Goal: Check status: Check status

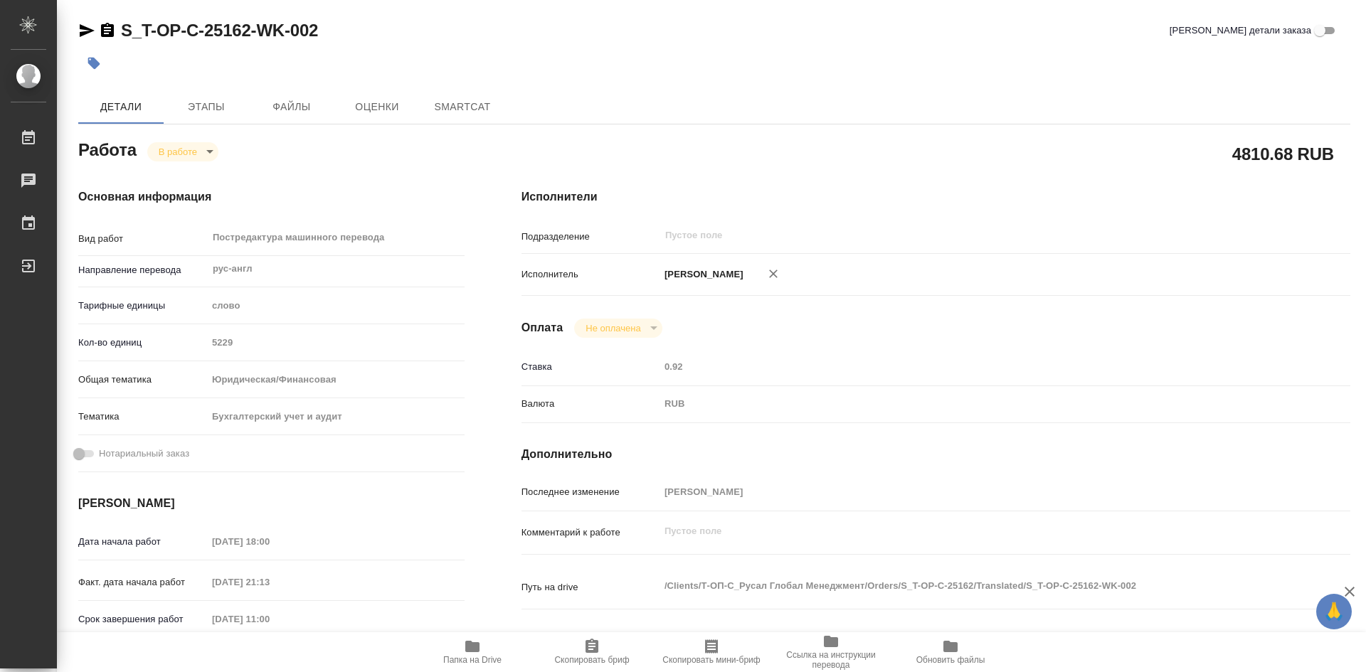
type textarea "x"
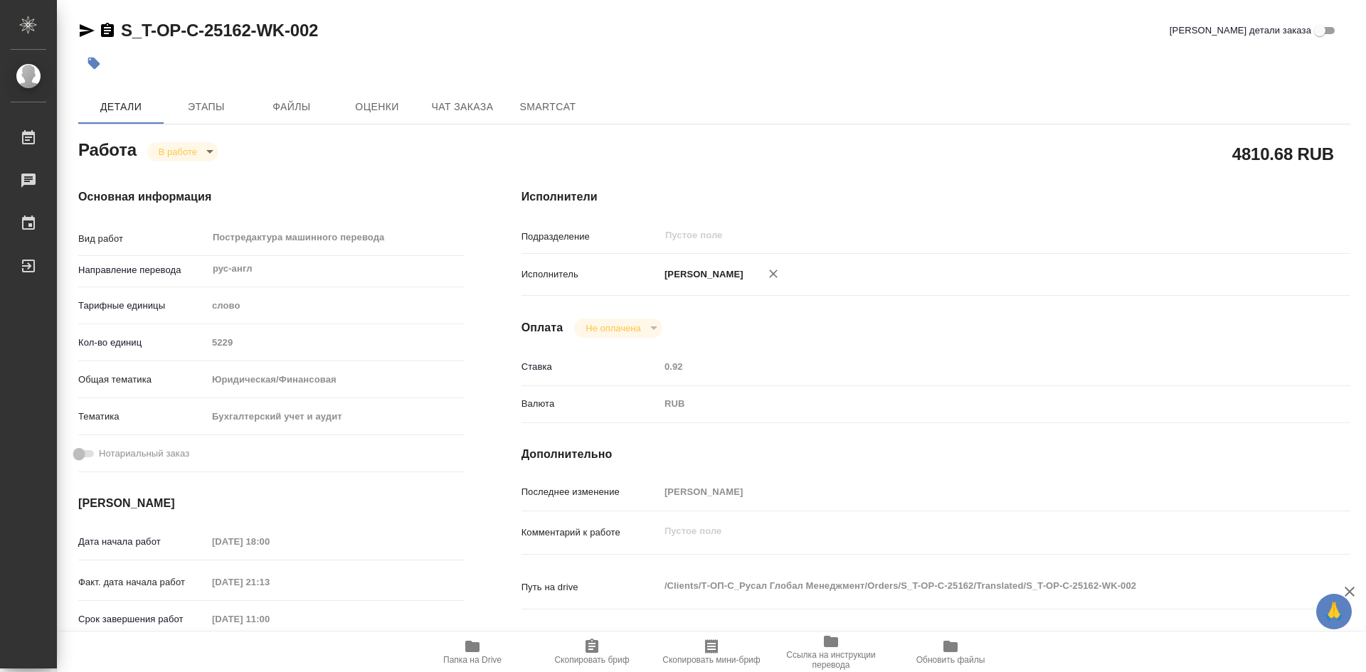
type textarea "x"
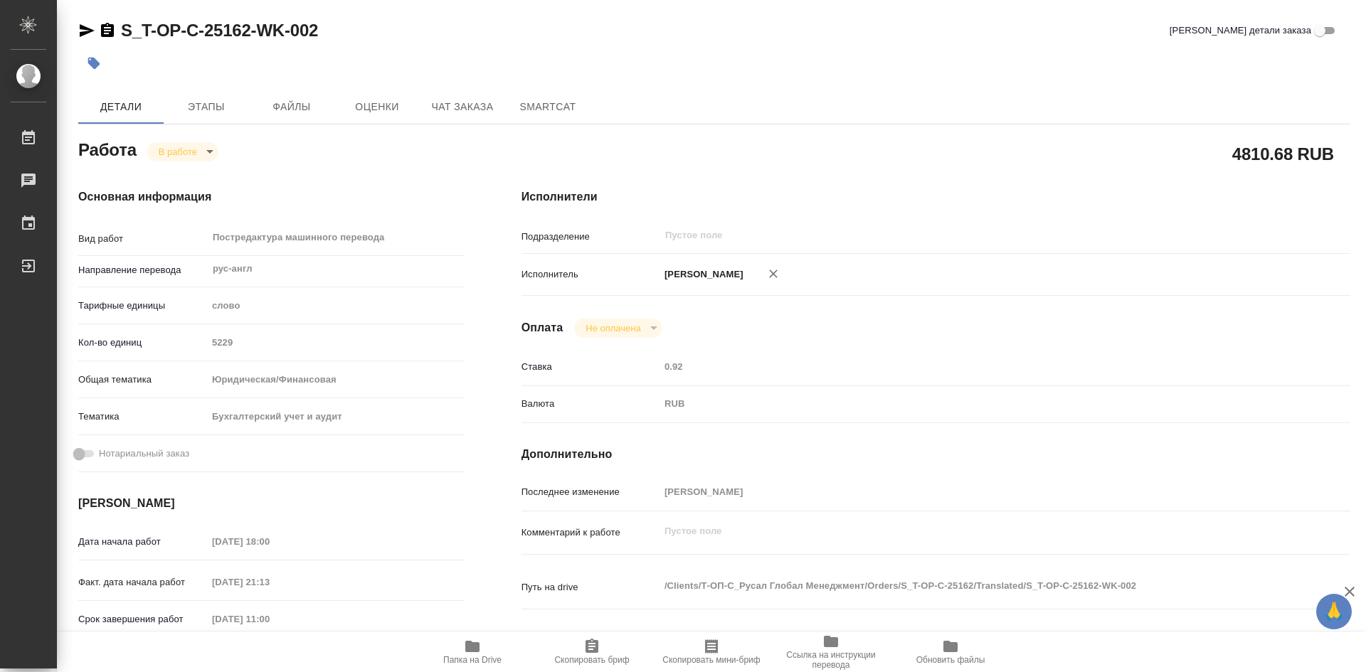
type textarea "x"
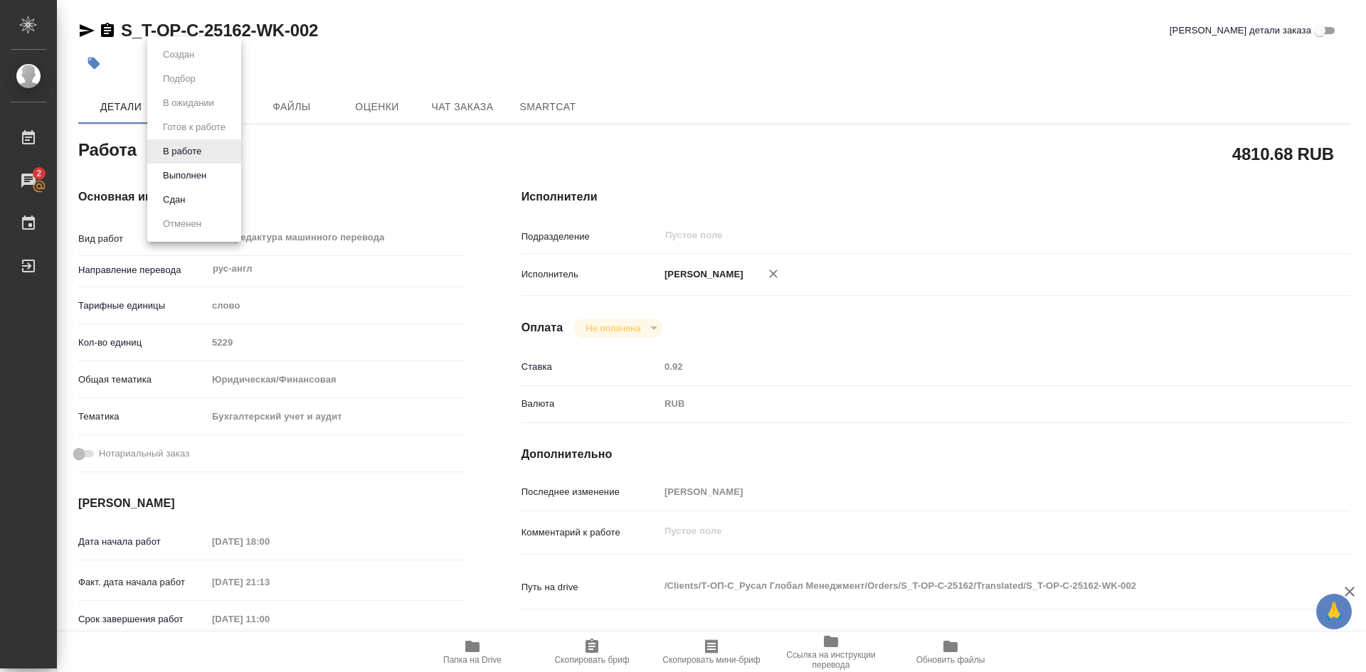
click at [208, 155] on body "🙏 .cls-1 fill:#fff; AWATERA [PERSON_NAME] Работы 2 Чаты График Выйти S_T-OP-C-2…" at bounding box center [683, 336] width 1366 height 672
click at [195, 171] on button "Выполнен" at bounding box center [185, 176] width 52 height 16
type textarea "x"
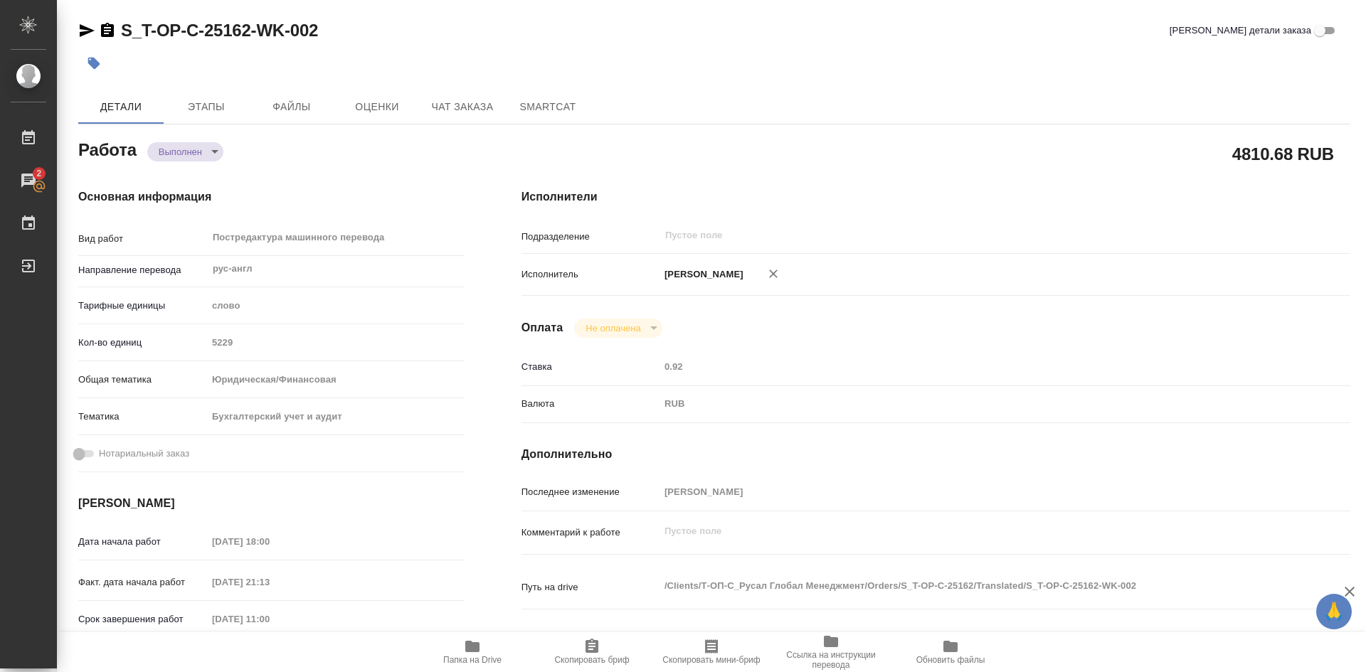
type textarea "x"
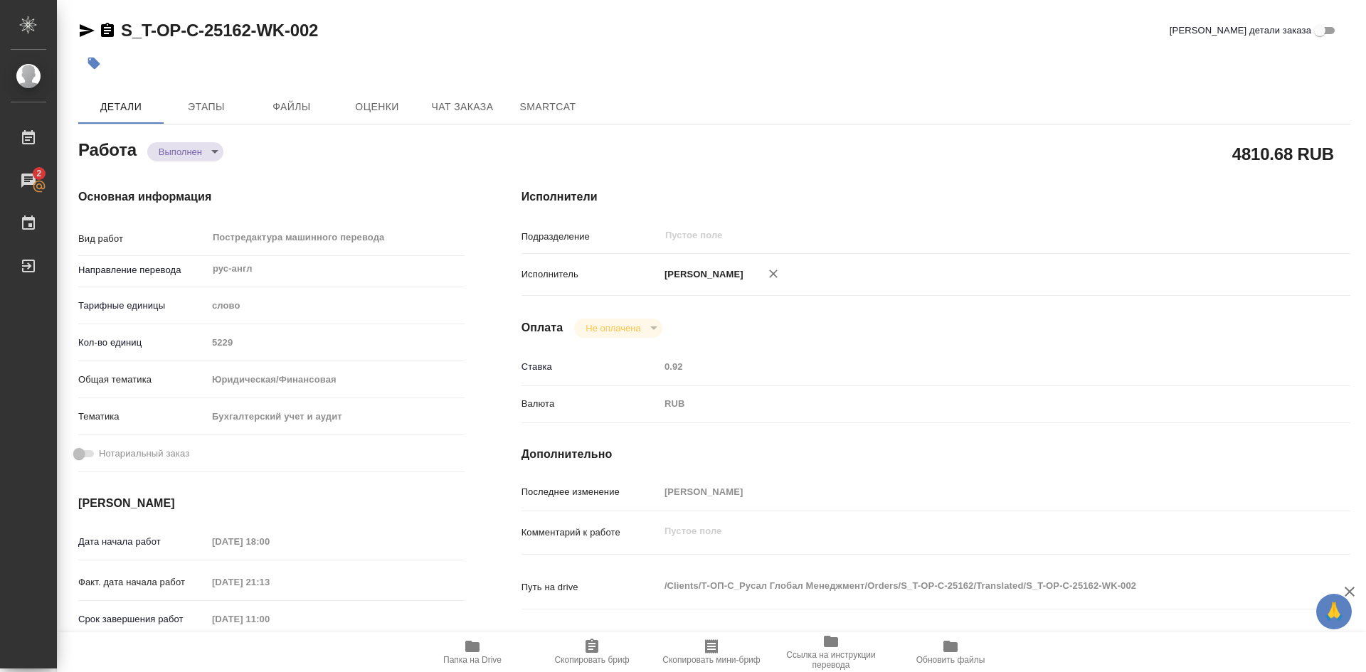
type textarea "x"
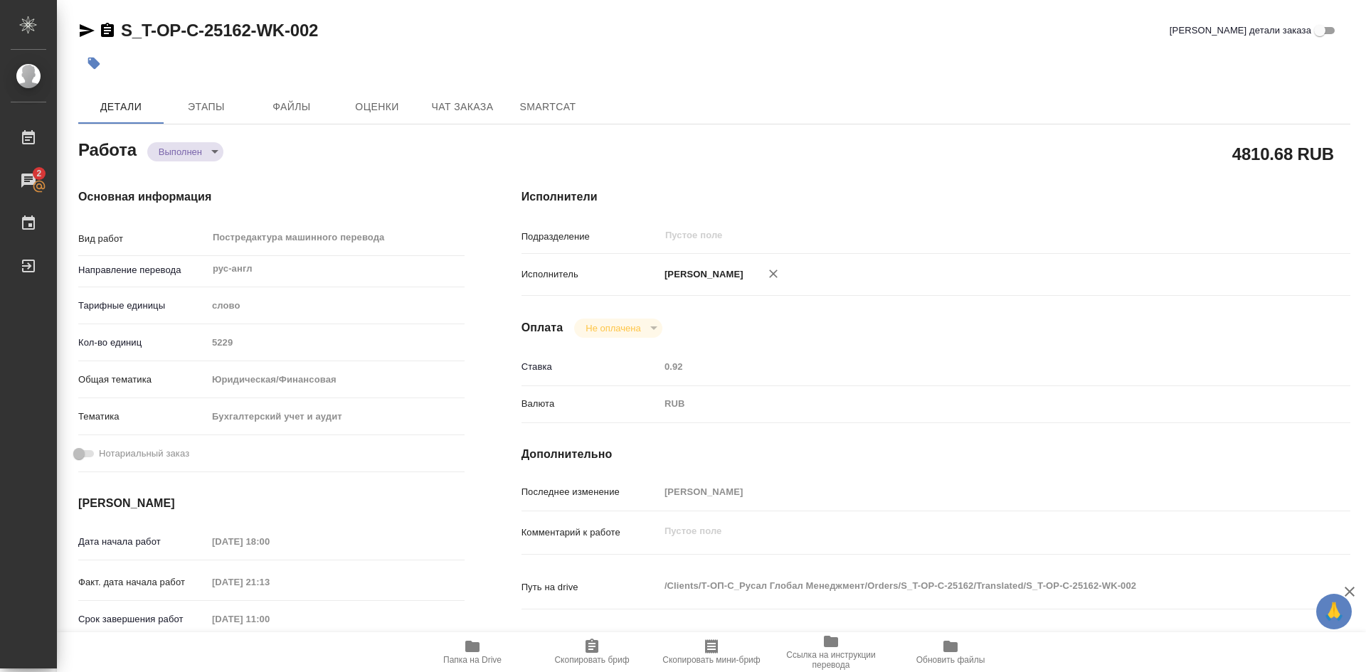
type textarea "x"
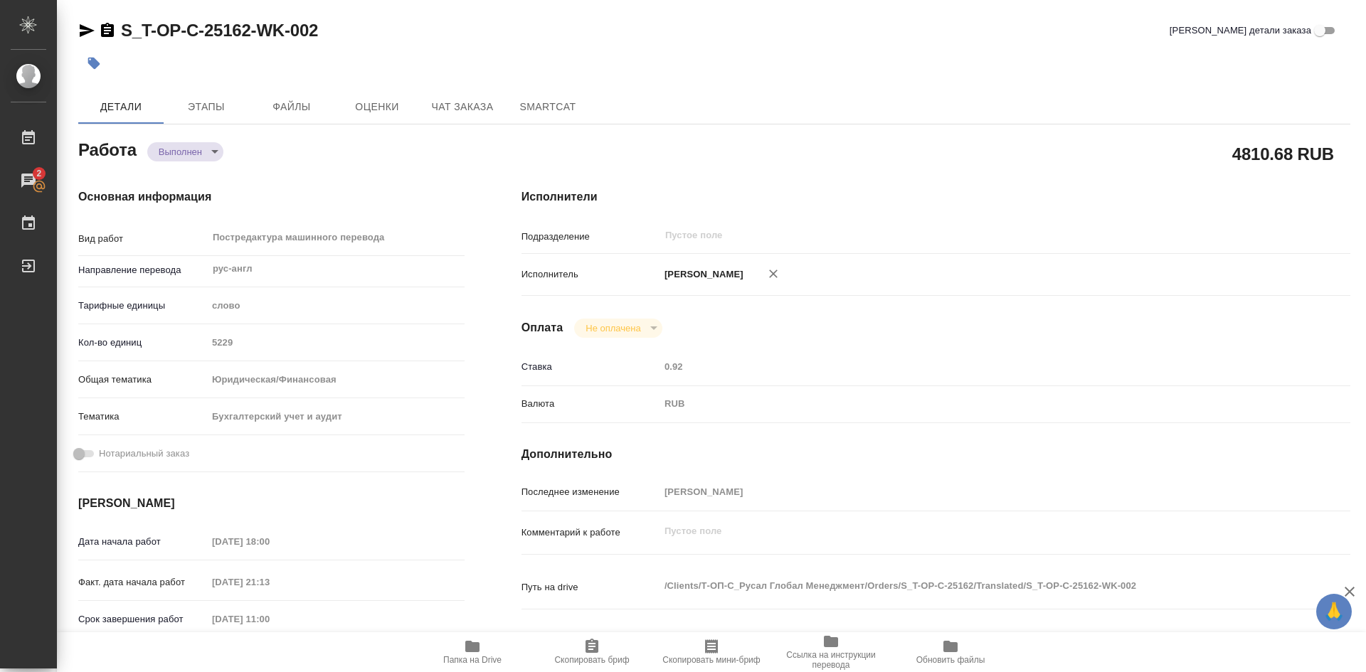
type textarea "x"
click at [201, 109] on span "Этапы" at bounding box center [206, 107] width 68 height 18
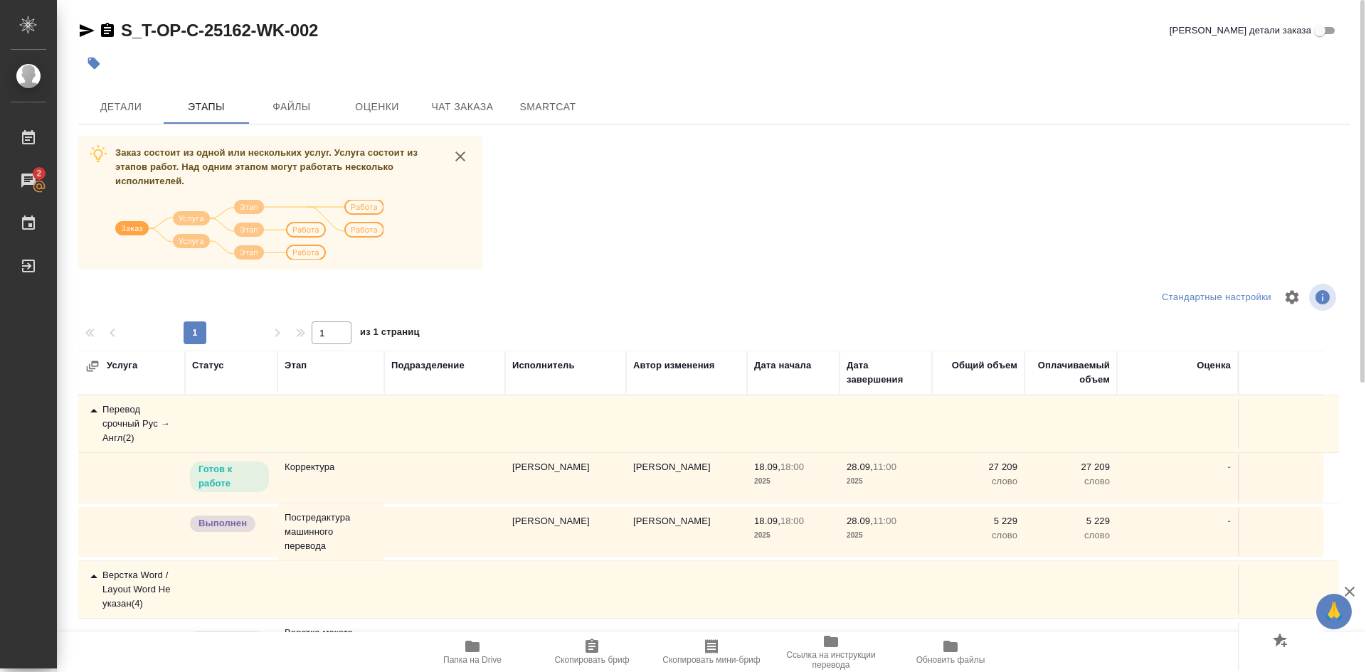
click at [241, 470] on p "Готов к работе" at bounding box center [230, 477] width 62 height 28
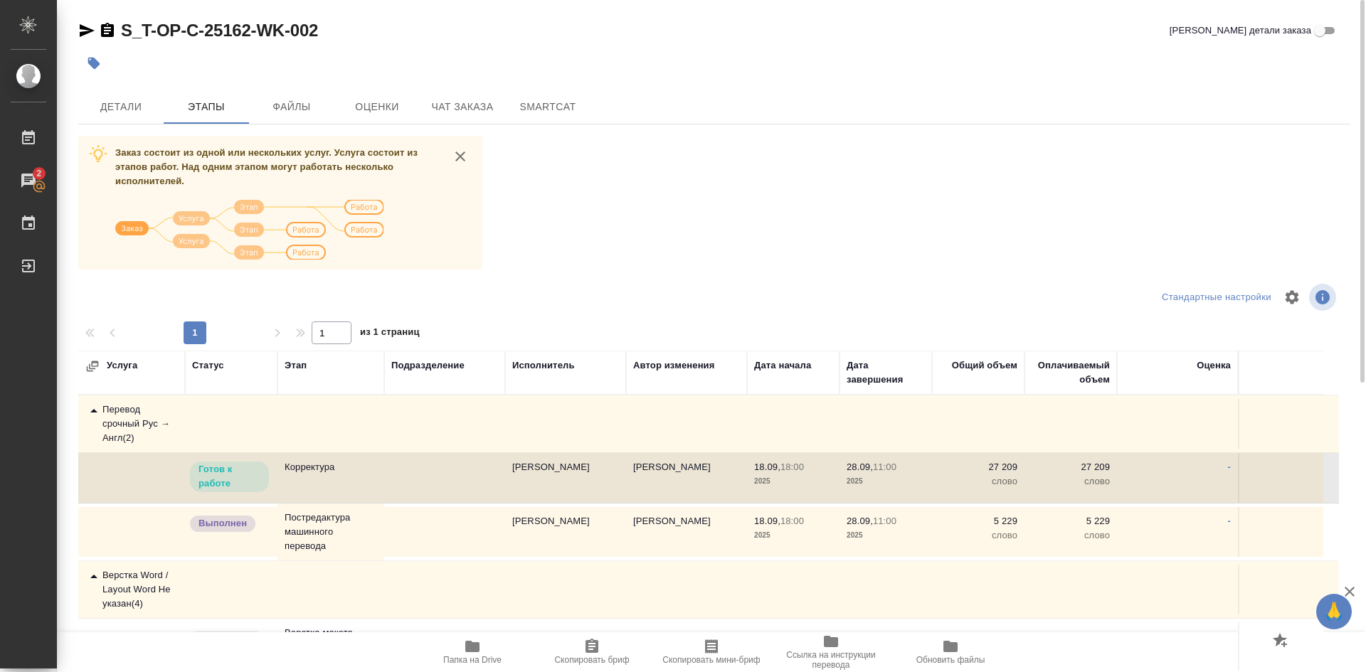
click at [241, 466] on p "Готов к работе" at bounding box center [230, 477] width 62 height 28
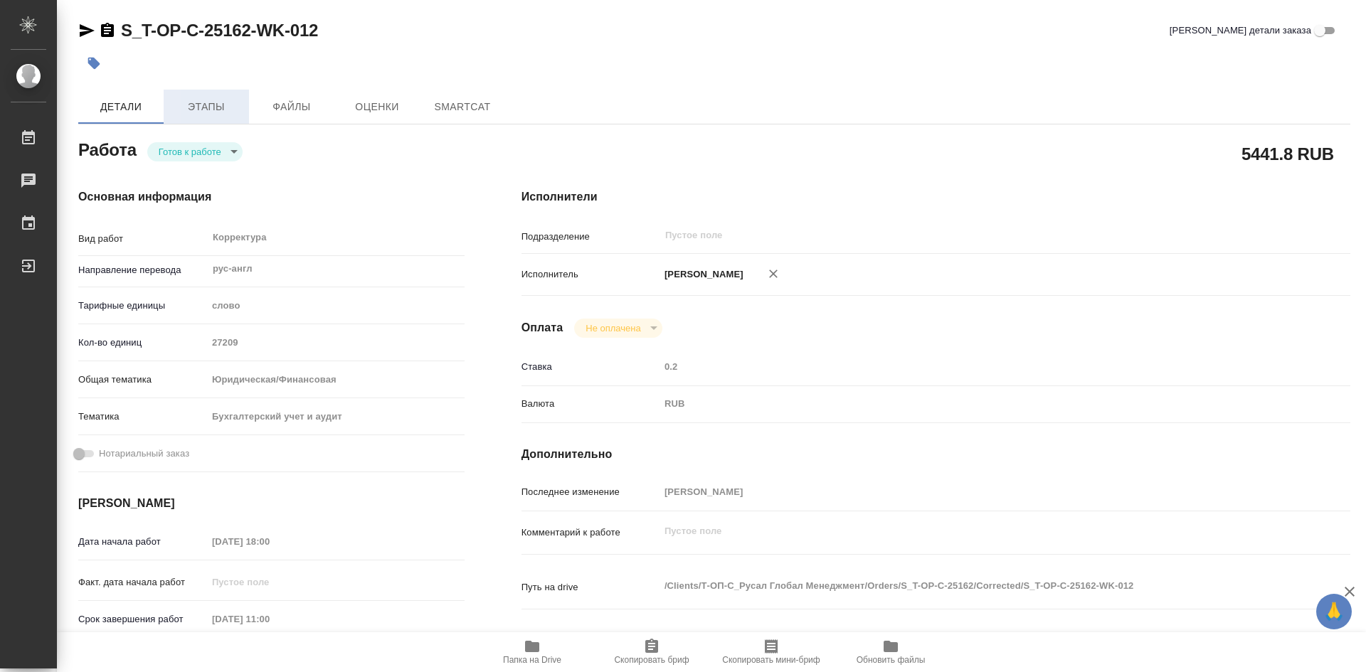
type textarea "x"
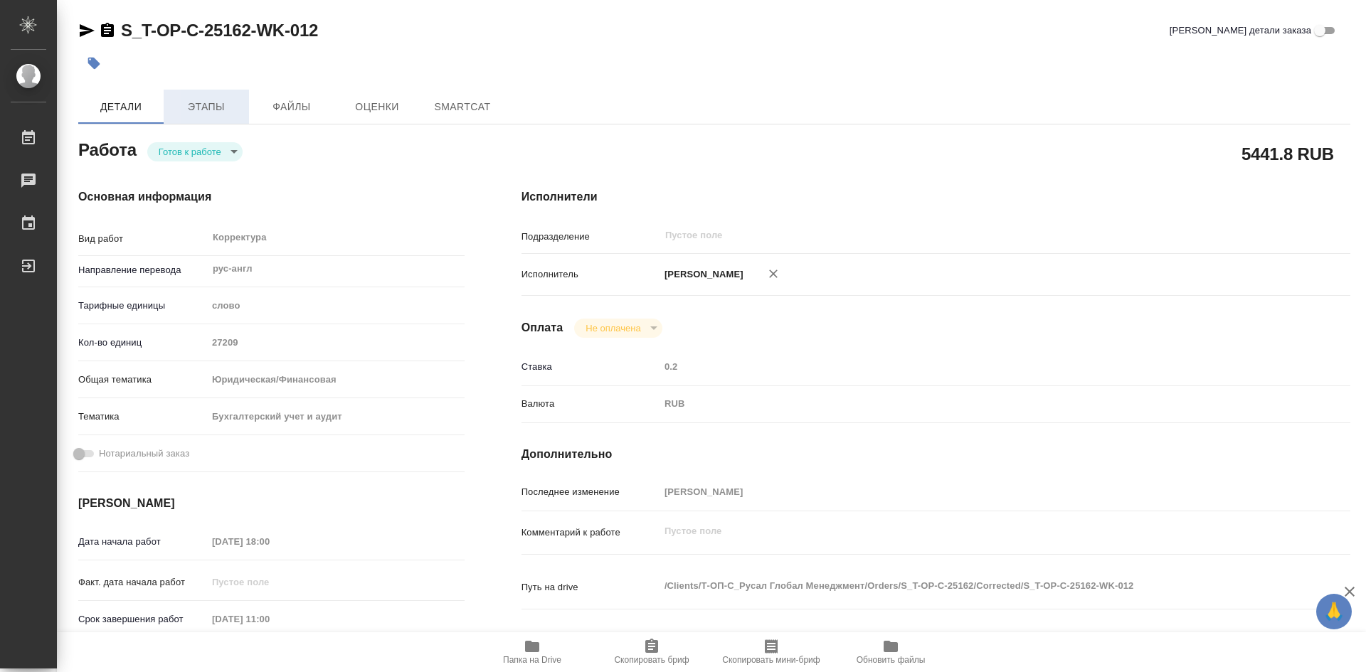
type textarea "x"
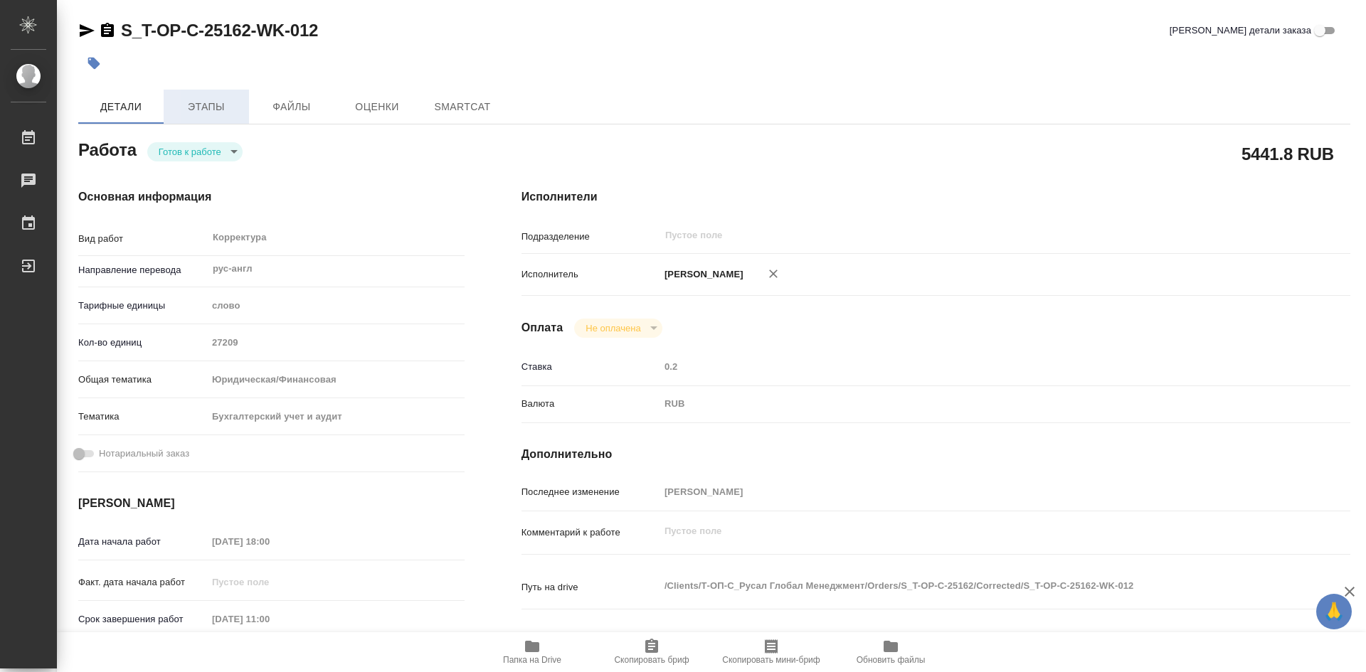
type textarea "x"
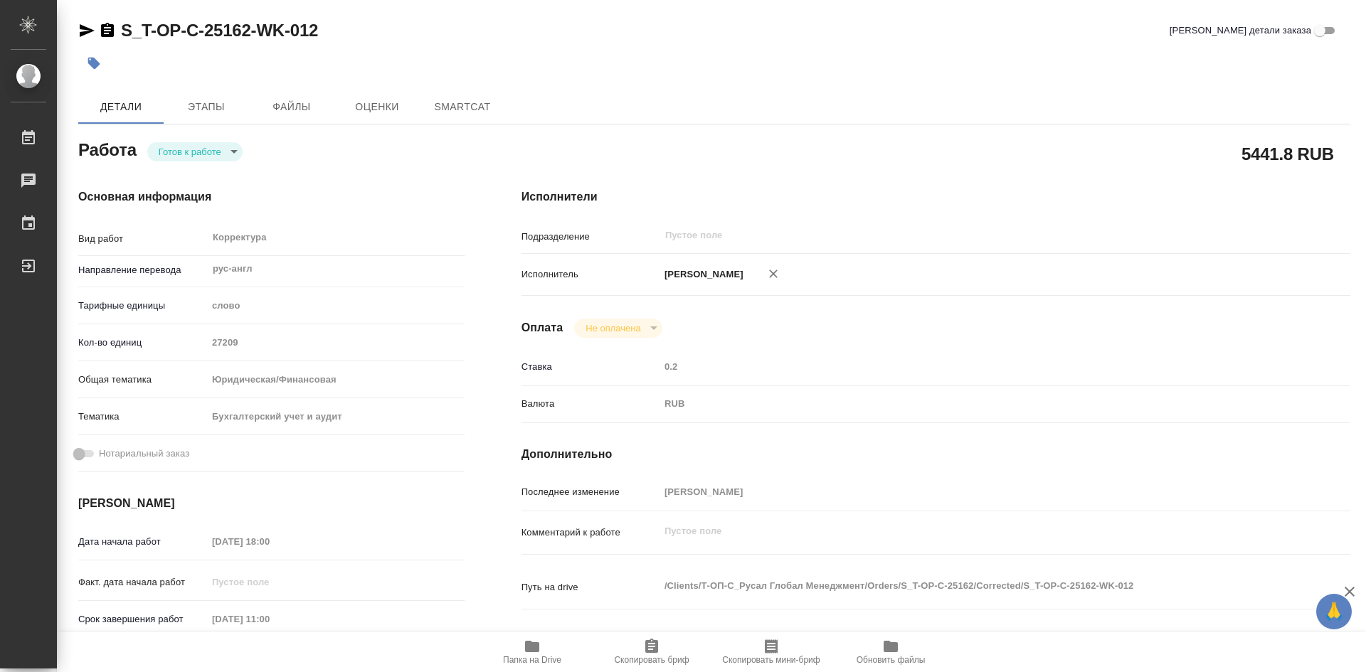
type textarea "x"
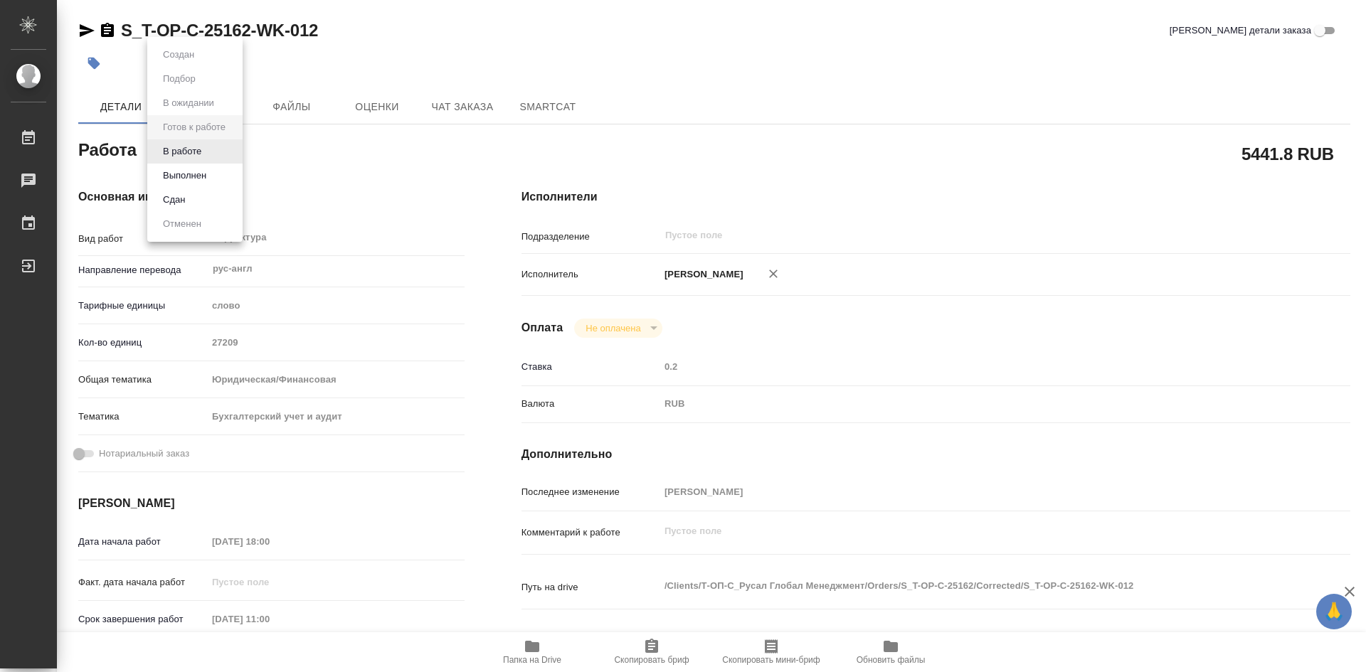
click at [234, 151] on body "🙏 .cls-1 fill:#fff; AWATERA Soldatenkova Tatyana Работы Чаты График Выйти S_T-O…" at bounding box center [683, 336] width 1366 height 672
type textarea "x"
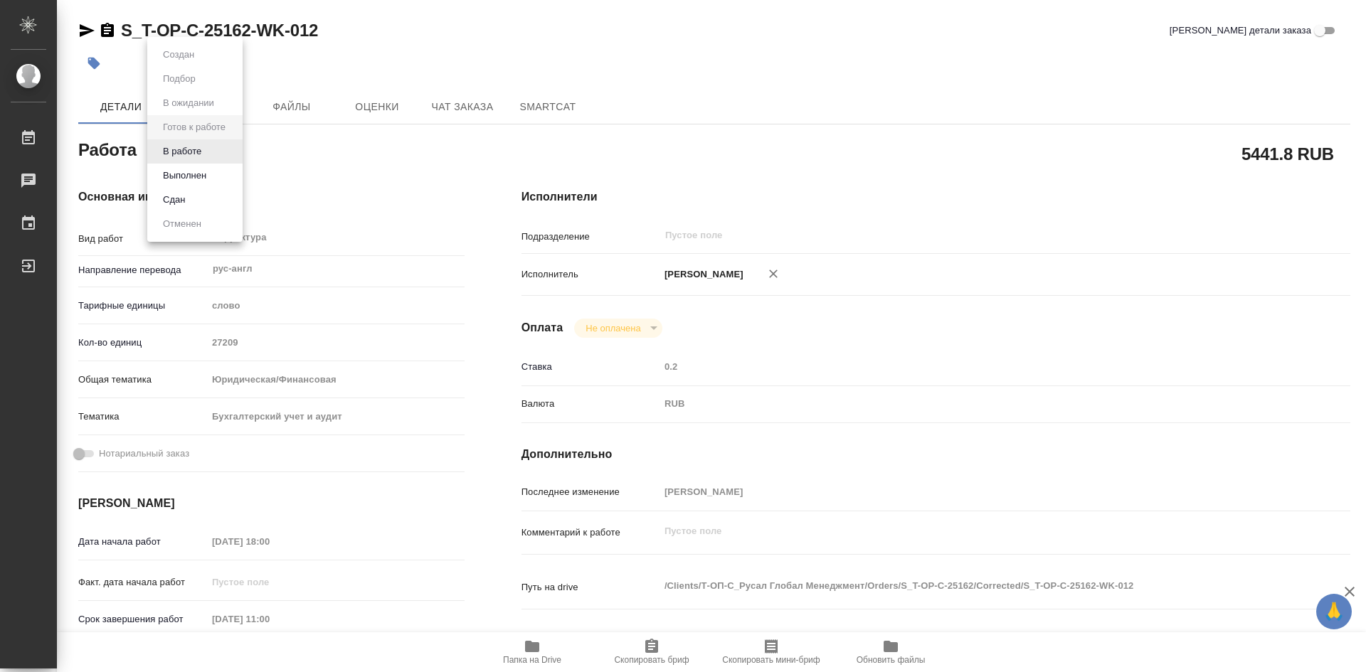
type textarea "x"
click at [208, 172] on button "Выполнен" at bounding box center [185, 176] width 52 height 16
type textarea "x"
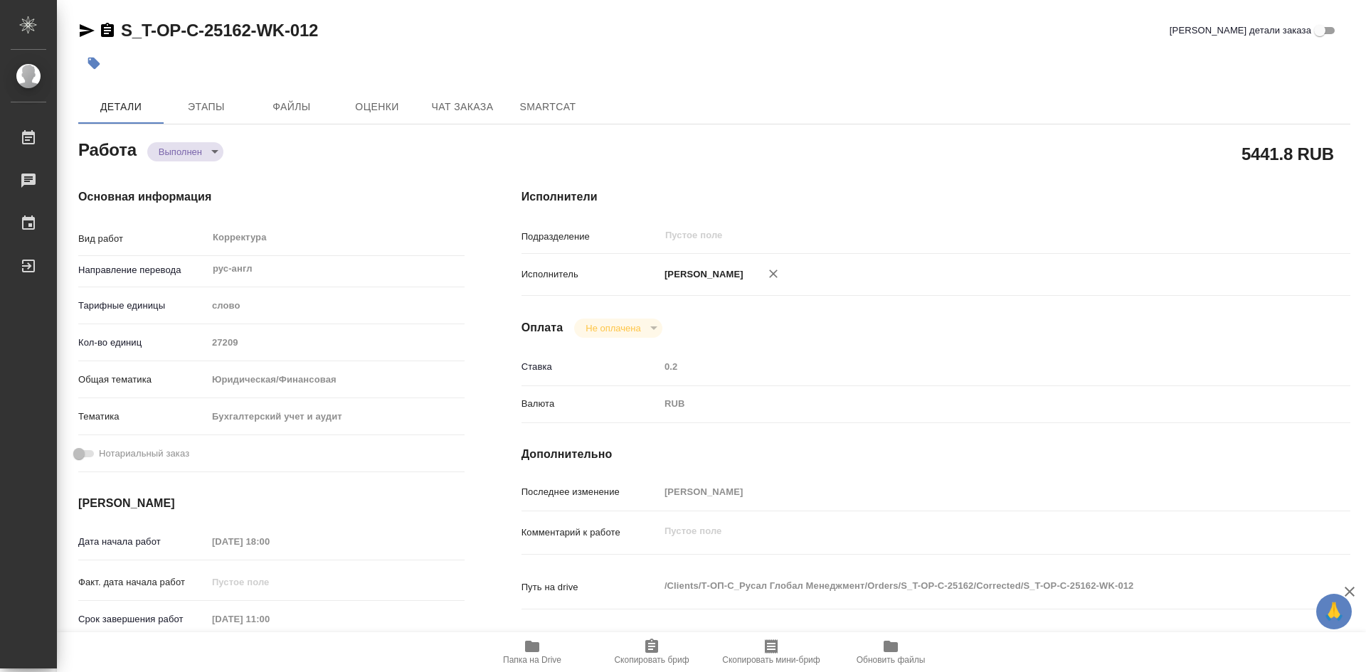
type textarea "x"
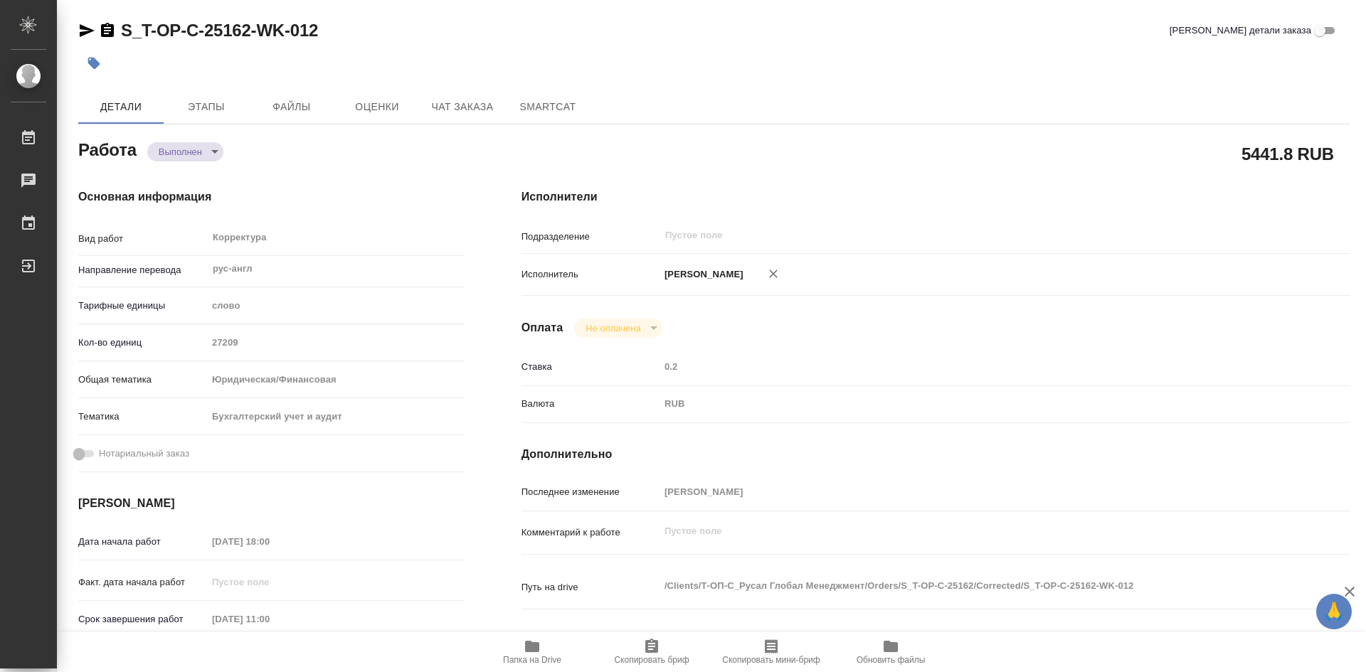
type textarea "x"
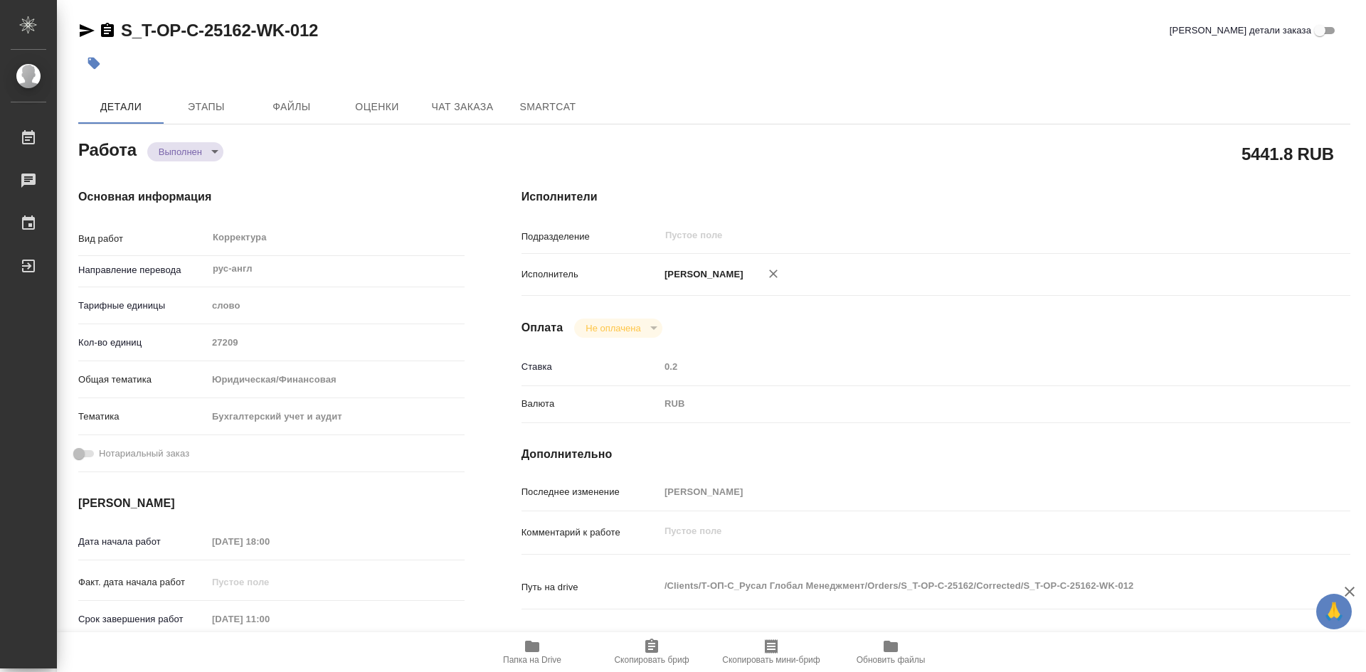
type textarea "x"
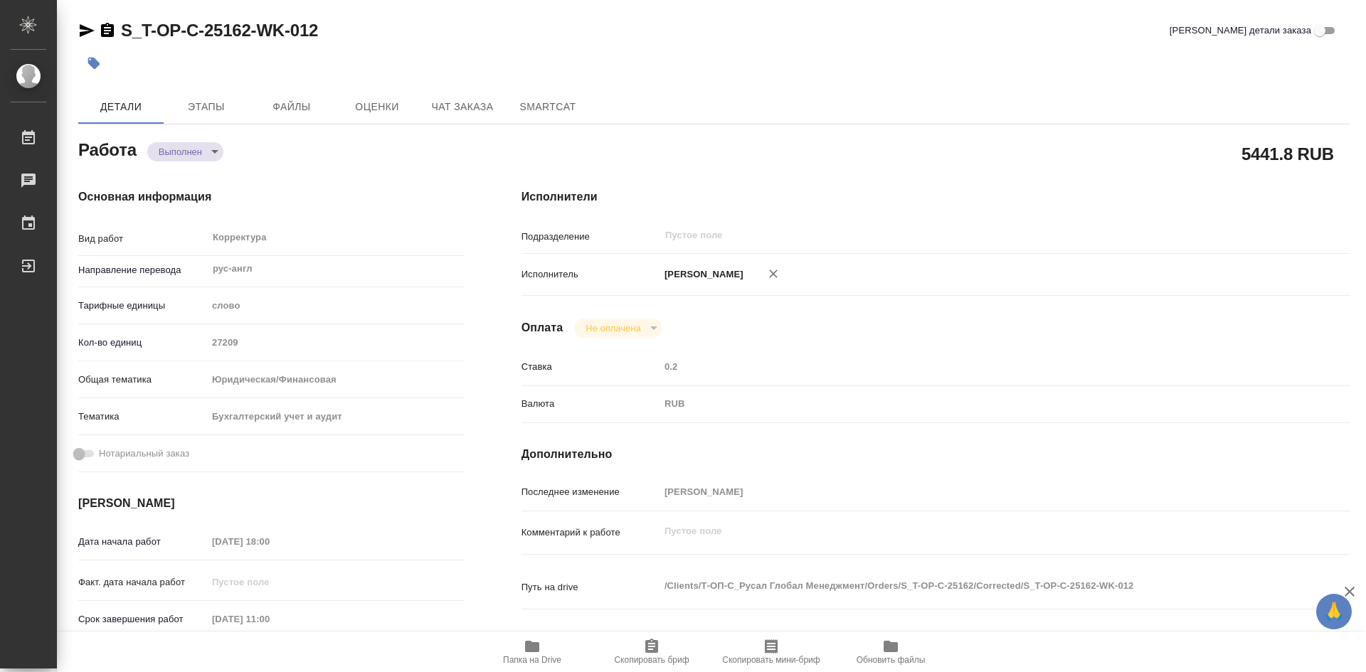
type textarea "x"
click at [529, 647] on icon "button" at bounding box center [532, 646] width 14 height 11
type textarea "x"
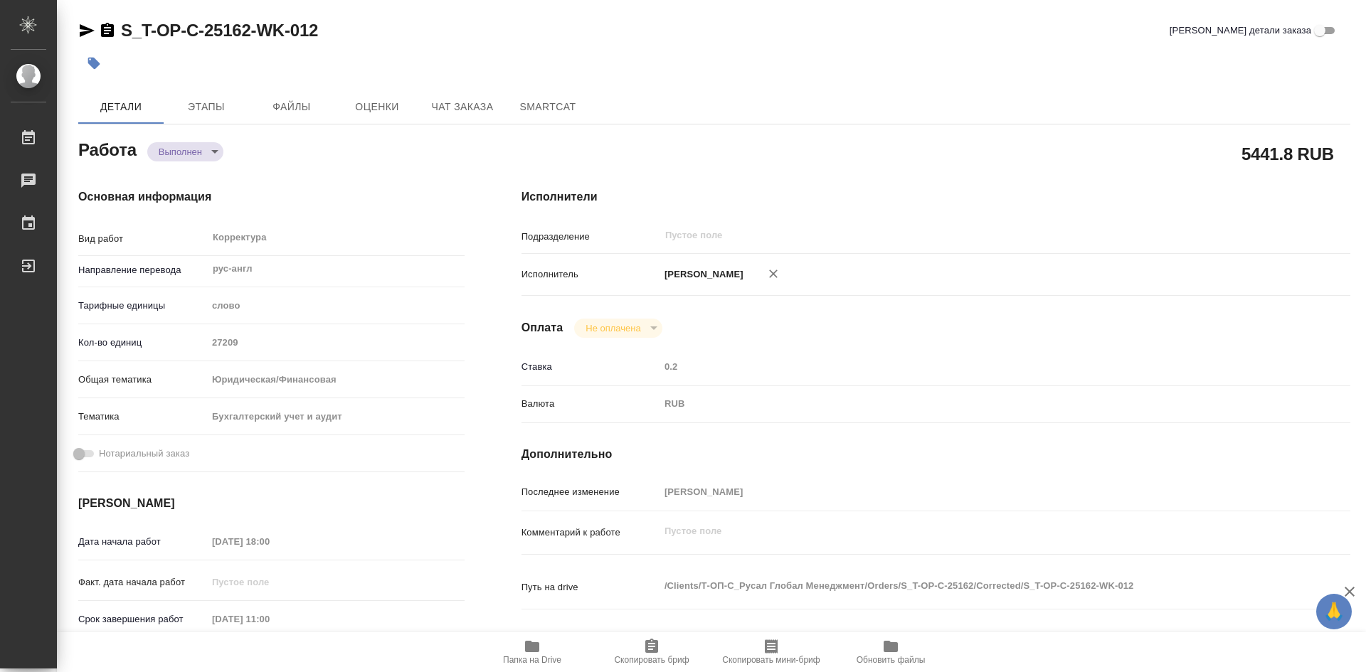
type textarea "x"
click at [529, 647] on icon "button" at bounding box center [532, 646] width 14 height 11
